Goal: Transaction & Acquisition: Purchase product/service

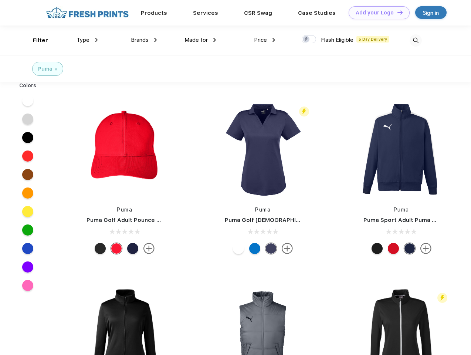
scroll to position [0, 0]
click at [376, 13] on link "Add your Logo Design Tool" at bounding box center [378, 12] width 61 height 13
click at [0, 0] on div "Design Tool" at bounding box center [0, 0] width 0 height 0
click at [396, 12] on link "Add your Logo Design Tool" at bounding box center [378, 12] width 61 height 13
click at [35, 40] on div "Filter" at bounding box center [40, 40] width 15 height 8
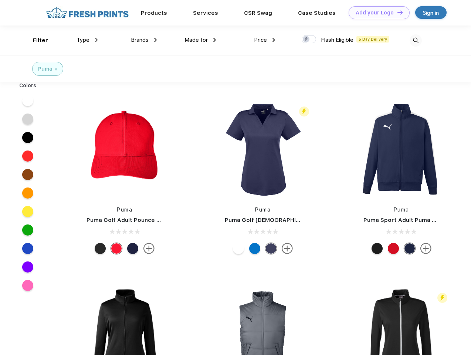
click at [87, 40] on span "Type" at bounding box center [82, 40] width 13 height 7
click at [144, 40] on span "Brands" at bounding box center [140, 40] width 18 height 7
click at [200, 40] on span "Made for" at bounding box center [195, 40] width 23 height 7
click at [265, 40] on span "Price" at bounding box center [260, 40] width 13 height 7
click at [309, 40] on div at bounding box center [309, 39] width 14 height 8
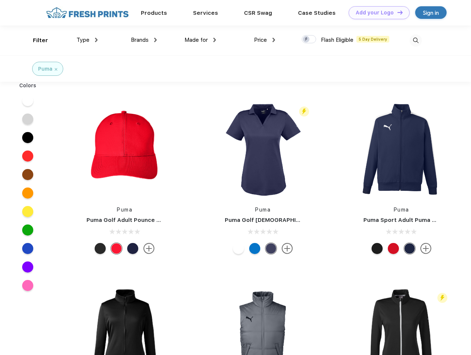
click at [306, 40] on input "checkbox" at bounding box center [304, 37] width 5 height 5
click at [415, 40] on img at bounding box center [415, 40] width 12 height 12
